Goal: Task Accomplishment & Management: Use online tool/utility

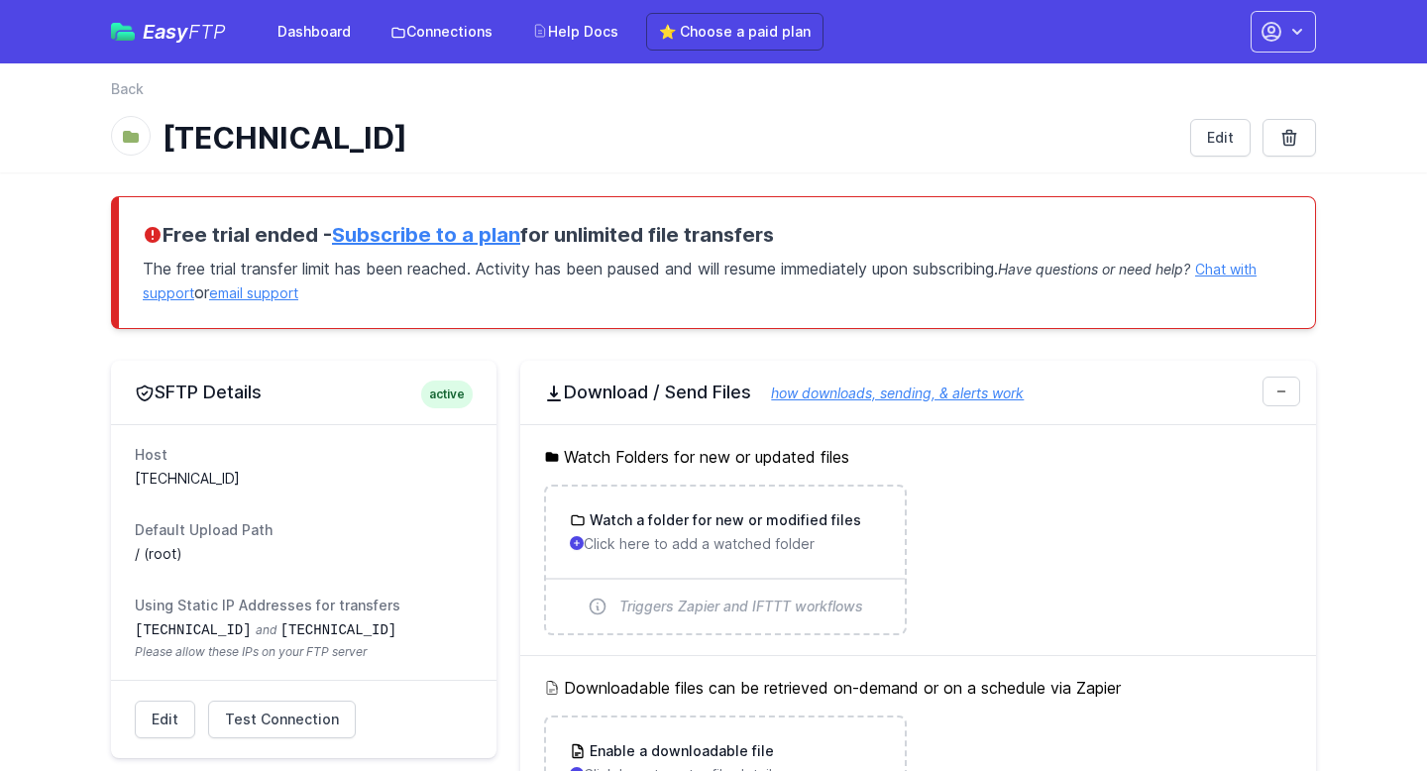
scroll to position [722, 0]
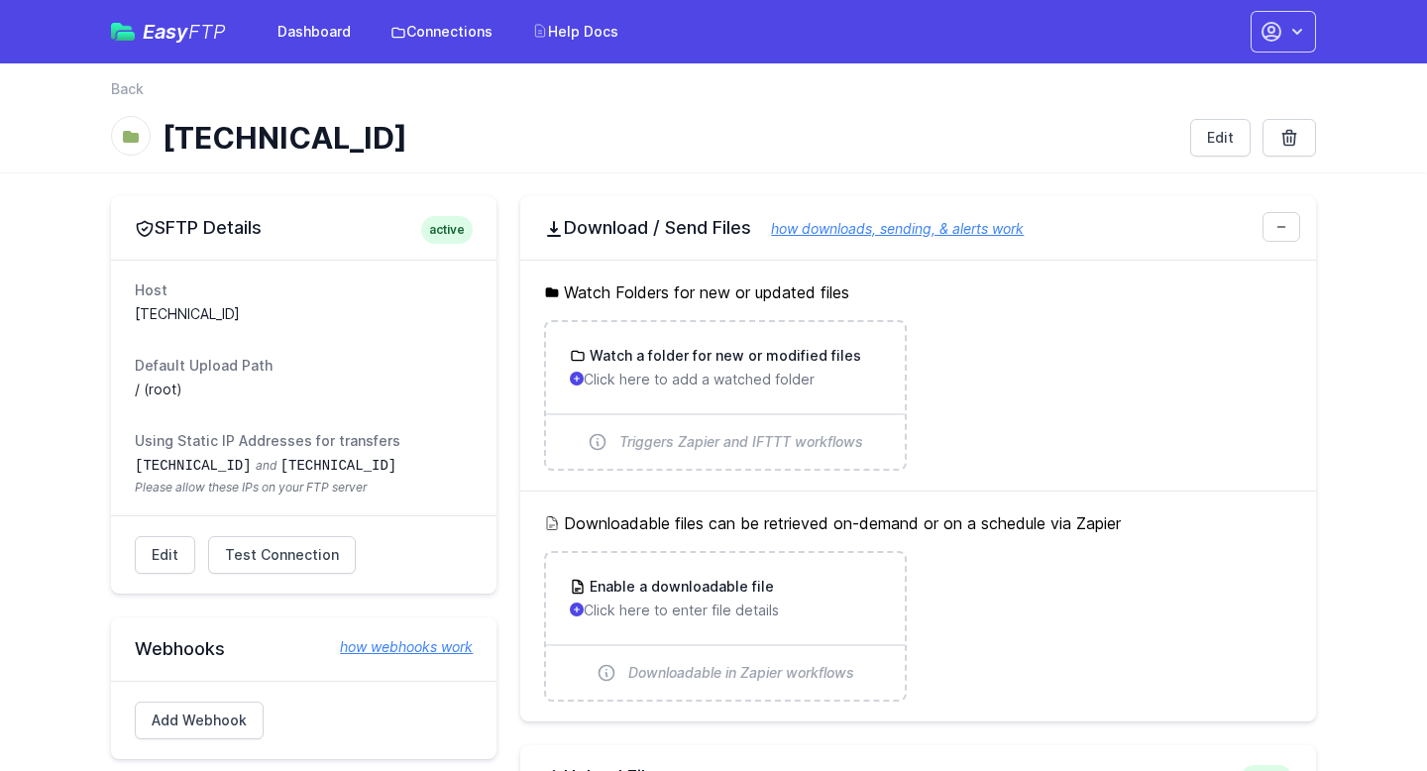
scroll to position [548, 0]
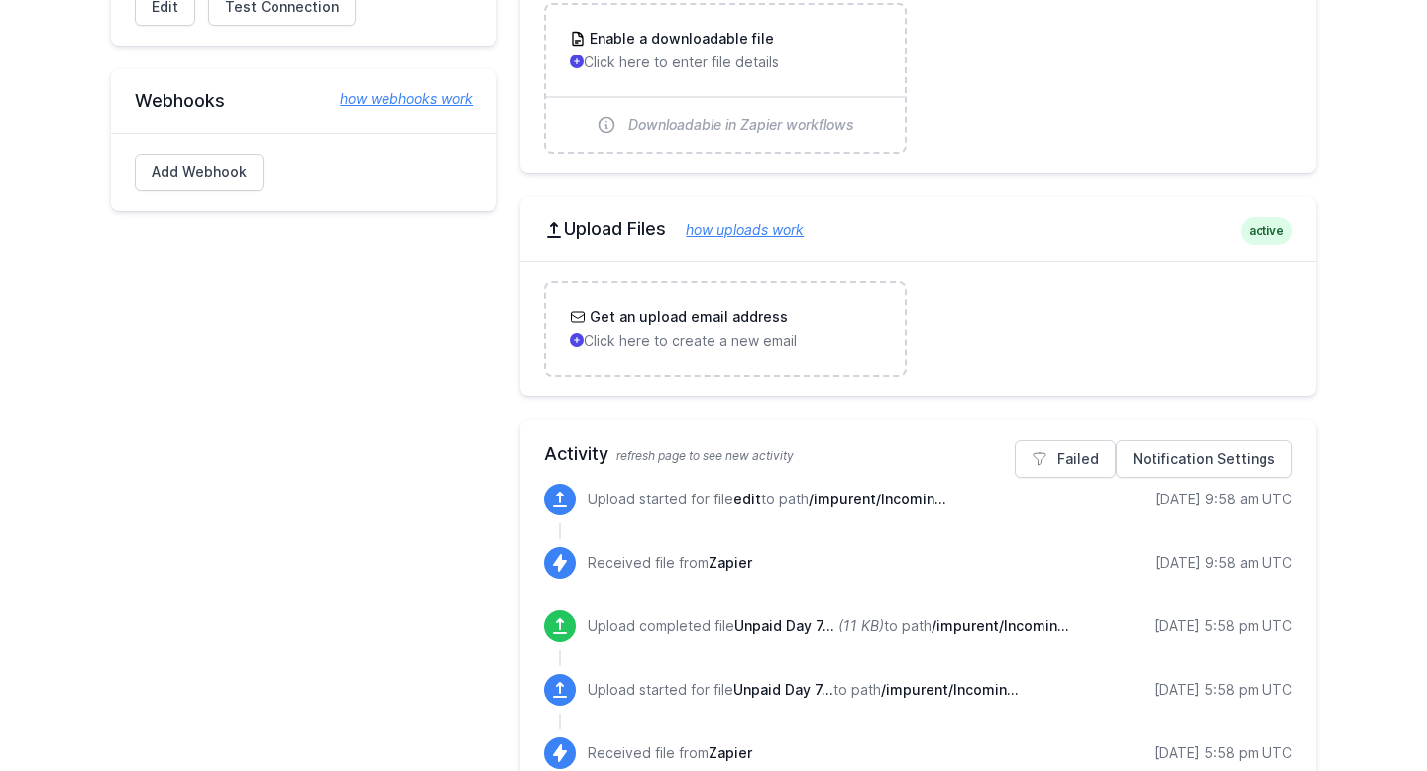
drag, startPoint x: 703, startPoint y: 492, endPoint x: 793, endPoint y: 503, distance: 89.8
click at [793, 503] on p "Upload started for file edit to path /impurent/Incomin..." at bounding box center [766, 499] width 359 height 20
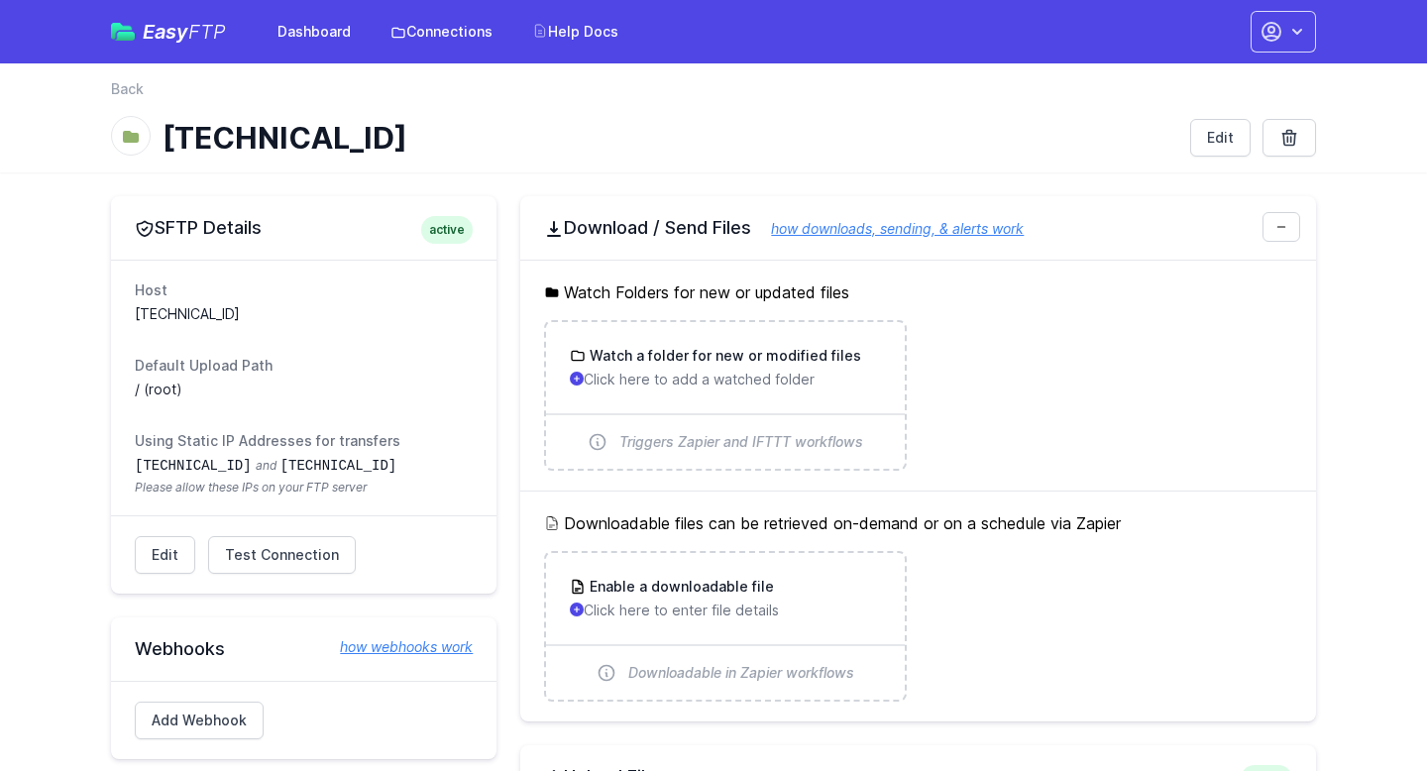
scroll to position [537, 0]
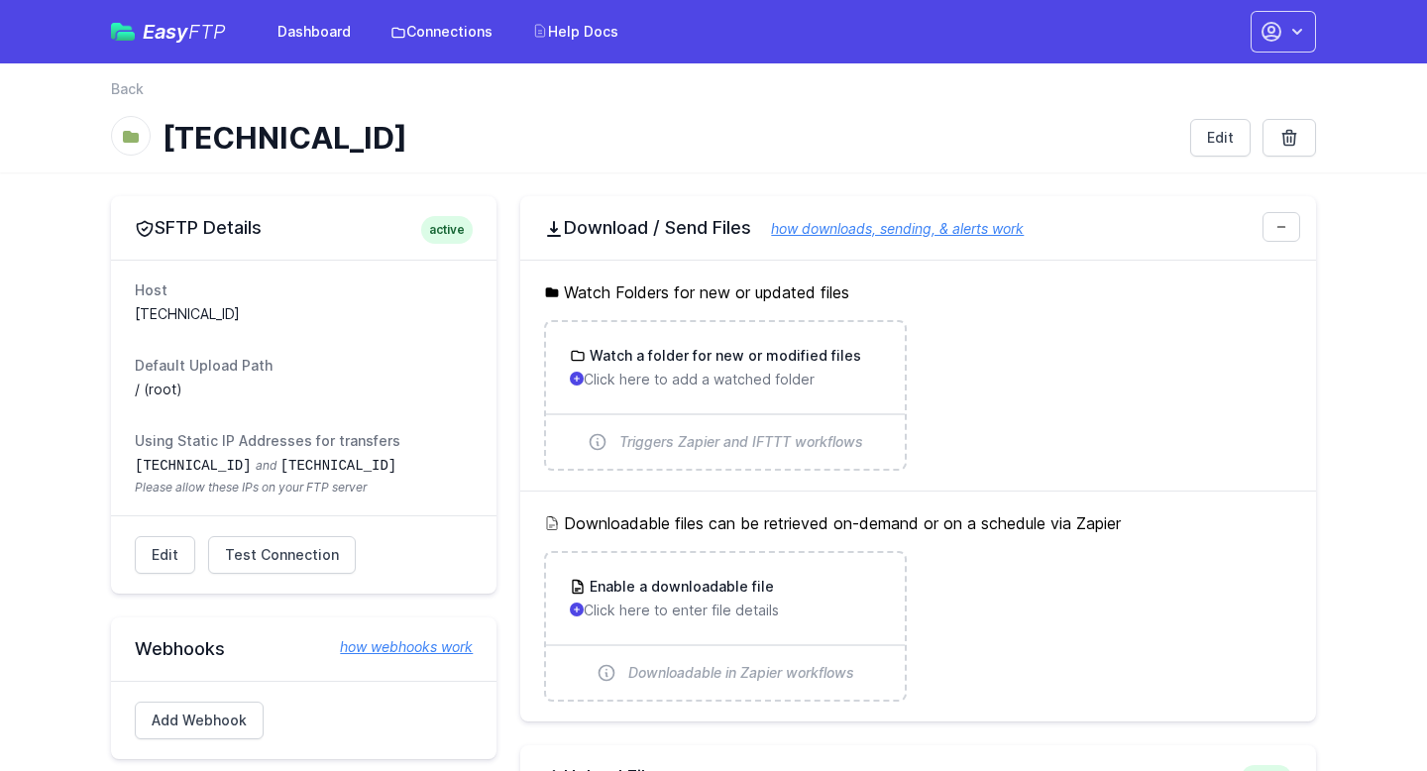
scroll to position [527, 0]
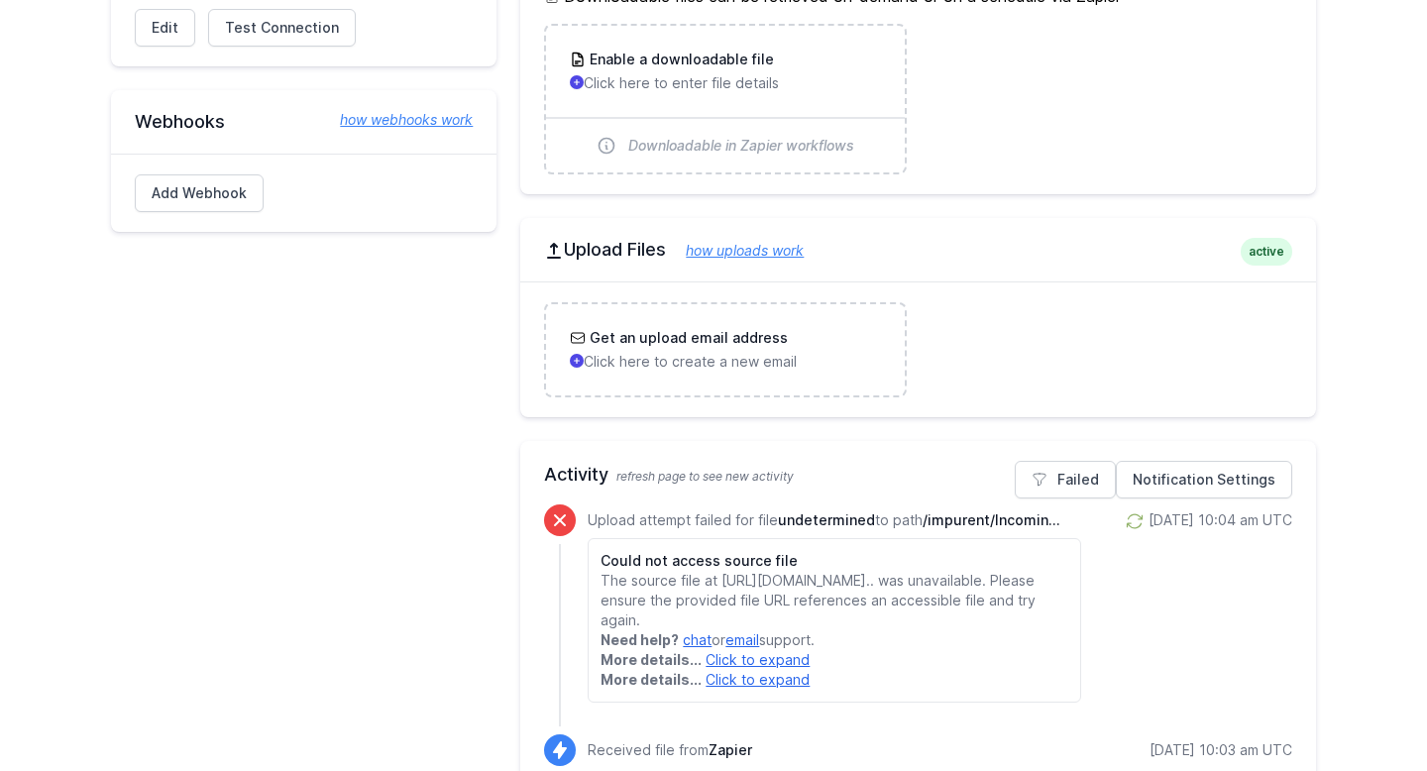
click at [705, 527] on p "Upload attempt failed for file undetermined to path /impurent/Incomin..." at bounding box center [833, 520] width 492 height 20
click at [705, 525] on p "Upload attempt failed for file undetermined to path /impurent/Incomin..." at bounding box center [833, 520] width 492 height 20
drag, startPoint x: 633, startPoint y: 521, endPoint x: 832, endPoint y: 513, distance: 199.3
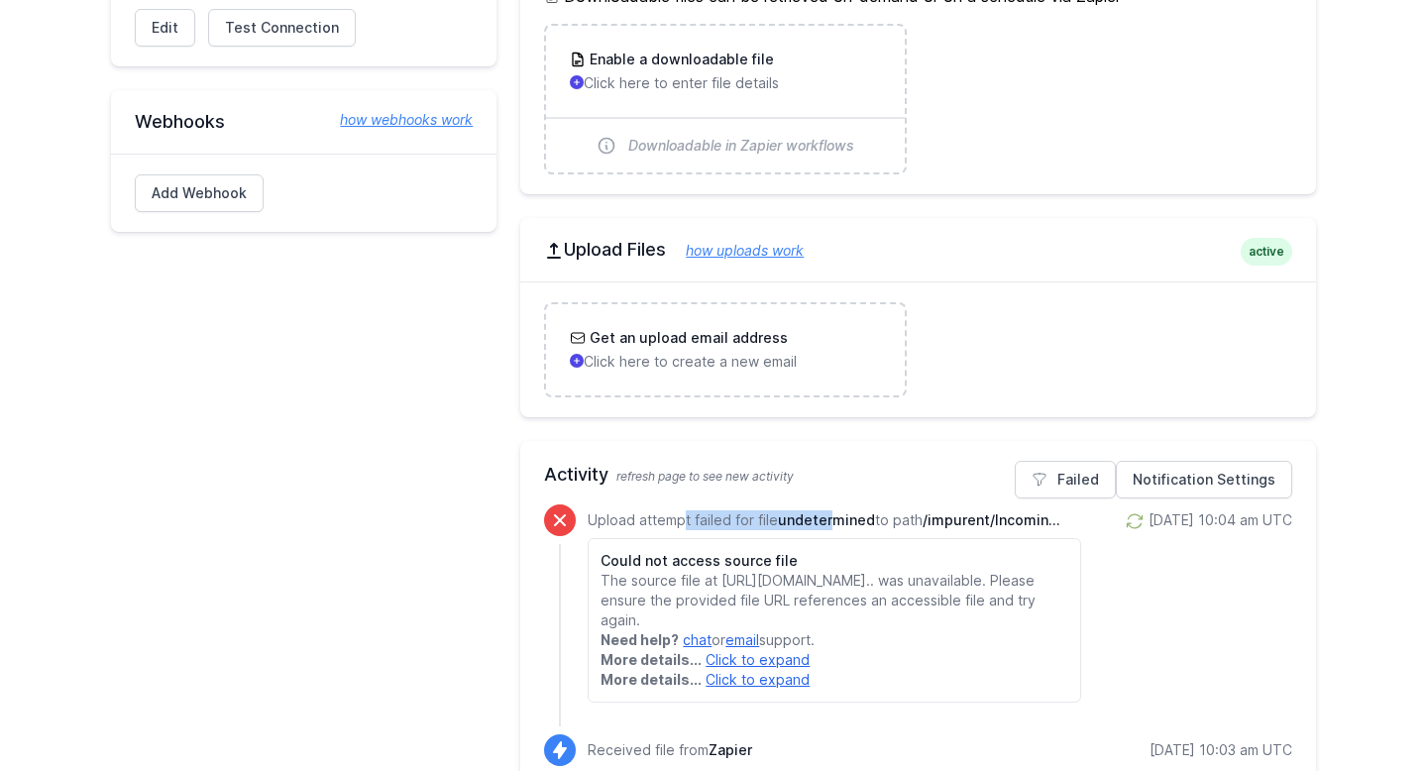
click at [832, 513] on p "Upload attempt failed for file undetermined to path /impurent/Incomin..." at bounding box center [833, 520] width 492 height 20
click at [832, 513] on span "undetermined" at bounding box center [826, 519] width 97 height 17
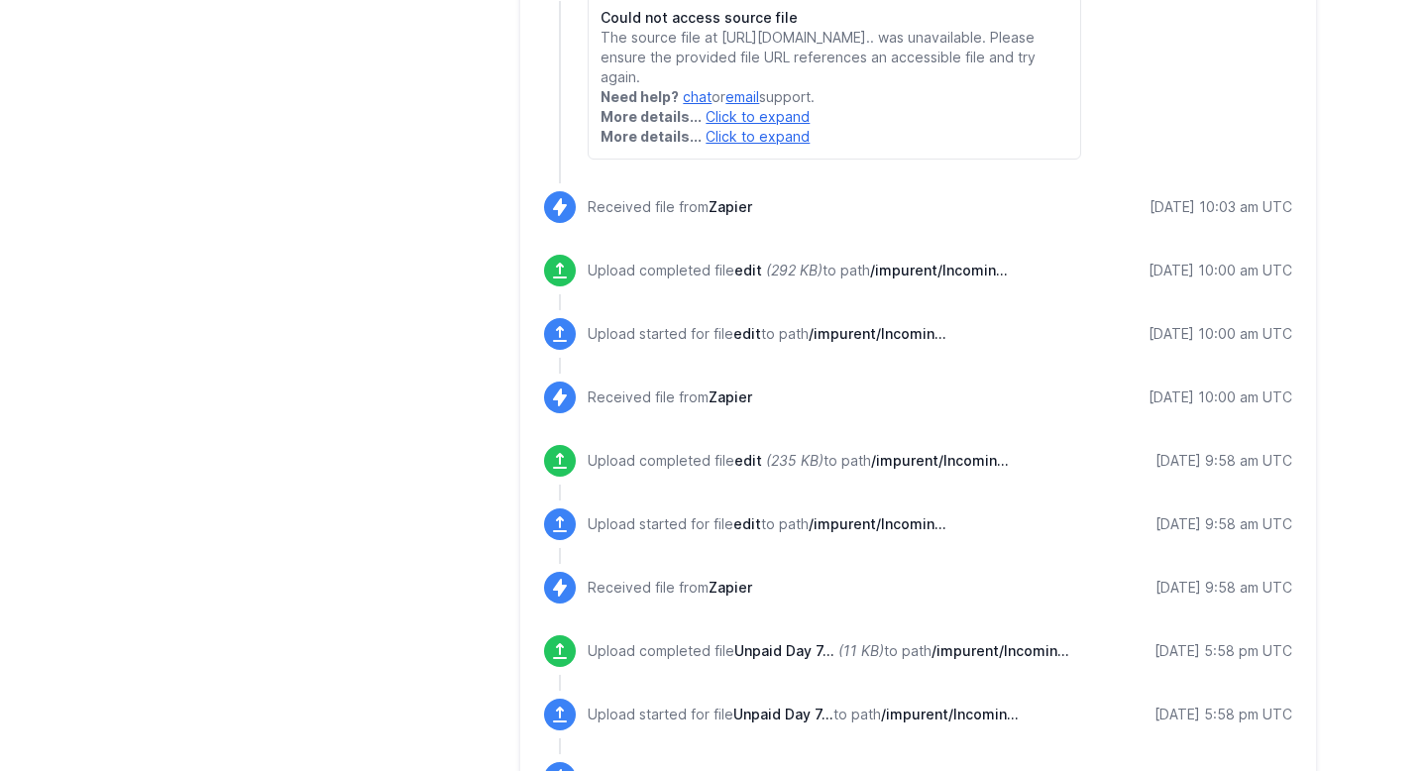
scroll to position [1125, 0]
